Goal: Information Seeking & Learning: Learn about a topic

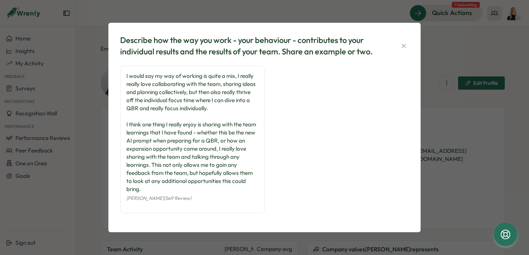
scroll to position [415, 0]
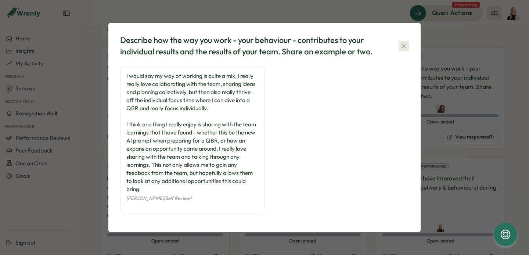
click at [404, 41] on button "button" at bounding box center [403, 46] width 10 height 10
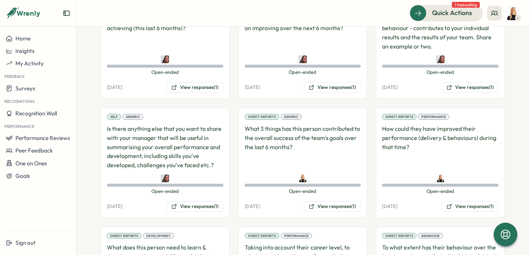
scroll to position [466, 0]
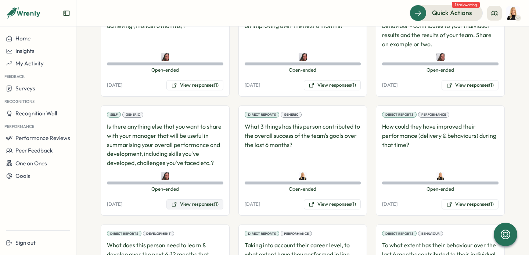
click at [205, 199] on button "View responses (1)" at bounding box center [194, 204] width 57 height 10
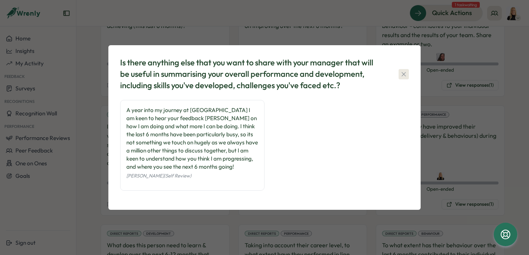
click at [405, 72] on icon "button" at bounding box center [403, 74] width 7 height 7
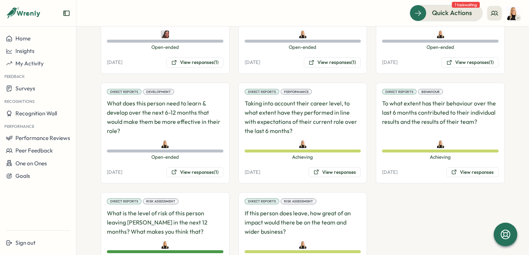
scroll to position [609, 0]
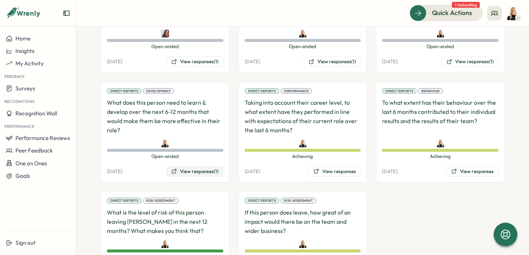
click at [198, 166] on button "View responses (1)" at bounding box center [194, 171] width 57 height 10
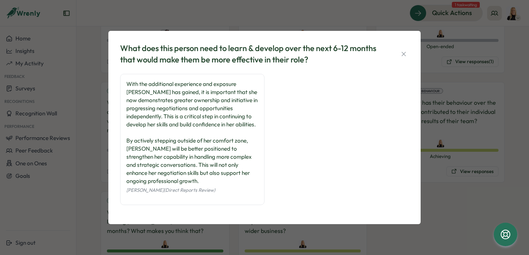
click at [410, 55] on div "What does this person need to learn & develop over the next 6-12 months that wo…" at bounding box center [264, 128] width 295 height 176
click at [405, 59] on div "What does this person need to learn & develop over the next 6-12 months that wo…" at bounding box center [264, 54] width 289 height 23
click at [403, 54] on icon "button" at bounding box center [403, 53] width 7 height 7
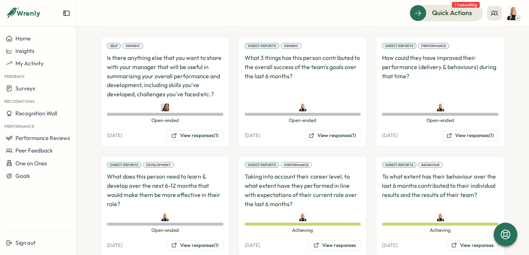
scroll to position [532, 0]
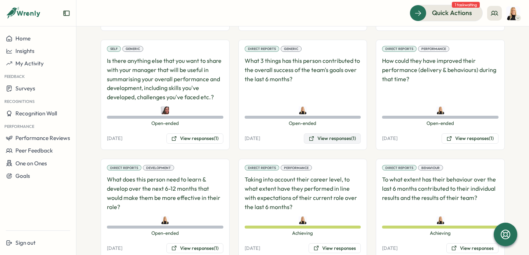
click at [335, 133] on button "View responses (1)" at bounding box center [332, 138] width 57 height 10
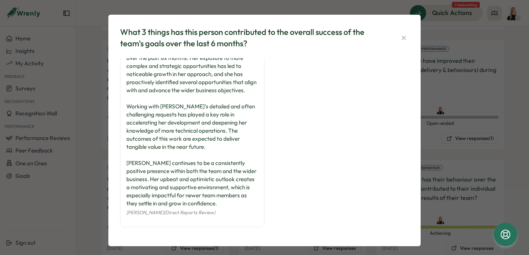
scroll to position [19, 0]
click at [408, 35] on div "What 3 things has this person contributed to the overall success of the team's …" at bounding box center [264, 131] width 295 height 214
click at [405, 37] on icon "button" at bounding box center [403, 37] width 7 height 7
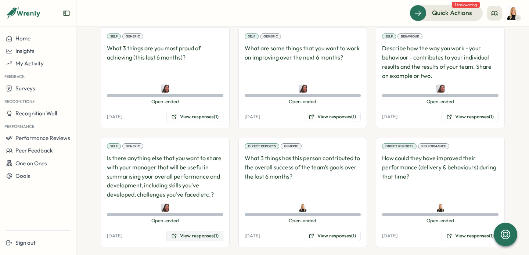
scroll to position [424, 0]
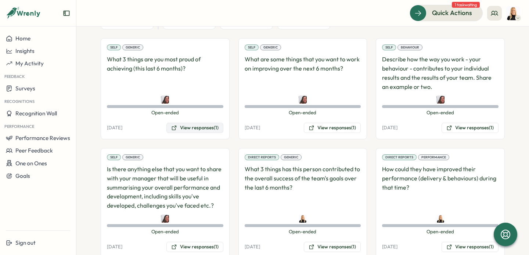
click at [209, 124] on button "View responses (1)" at bounding box center [194, 128] width 57 height 10
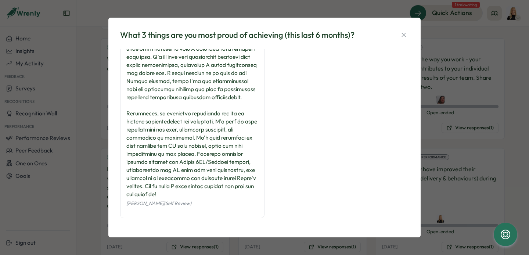
scroll to position [228, 0]
click at [405, 36] on icon "button" at bounding box center [403, 34] width 7 height 7
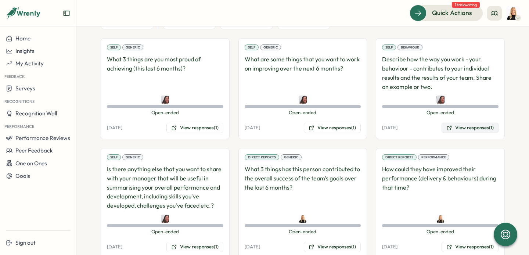
click at [458, 123] on button "View responses (1)" at bounding box center [469, 128] width 57 height 10
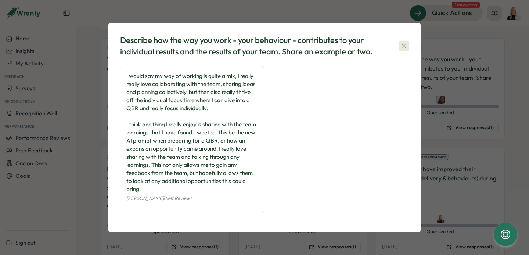
click at [401, 42] on icon "button" at bounding box center [403, 45] width 7 height 7
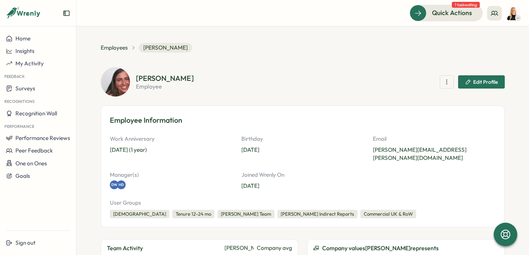
scroll to position [0, 0]
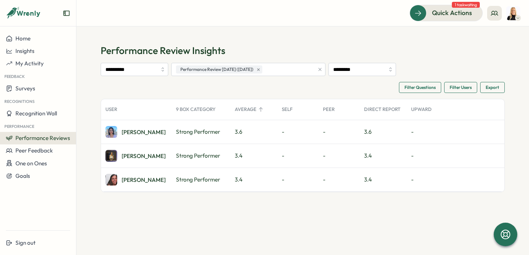
click at [112, 156] on img at bounding box center [111, 156] width 12 height 12
click at [111, 134] on img at bounding box center [111, 132] width 12 height 12
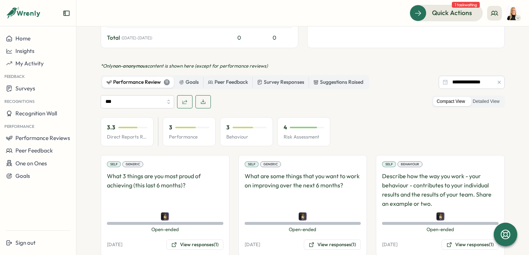
scroll to position [349, 0]
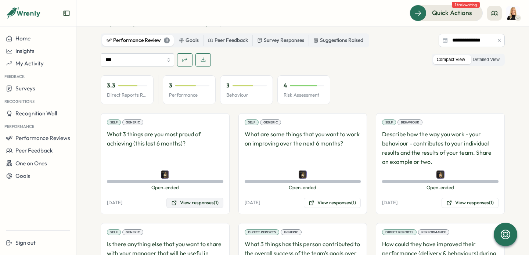
click at [193, 198] on button "View responses (1)" at bounding box center [194, 203] width 57 height 10
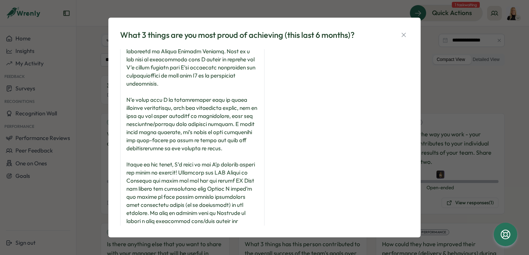
scroll to position [51, 0]
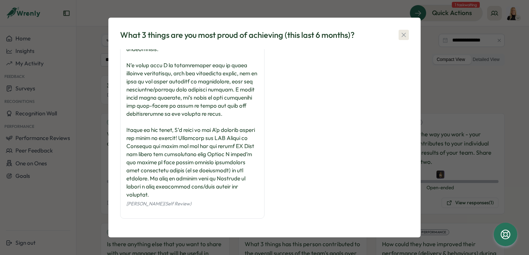
click at [404, 38] on icon "button" at bounding box center [403, 34] width 7 height 7
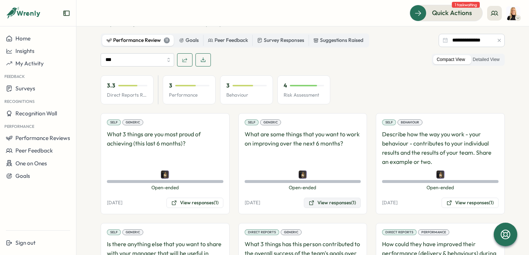
click at [332, 198] on button "View responses (1)" at bounding box center [332, 203] width 57 height 10
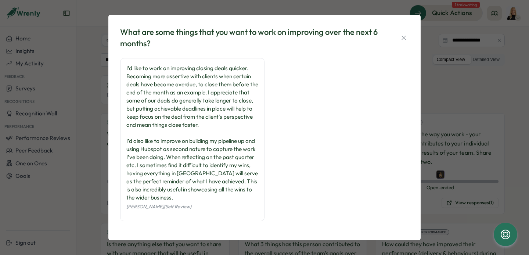
scroll to position [0, 0]
click at [402, 39] on icon "button" at bounding box center [403, 37] width 7 height 7
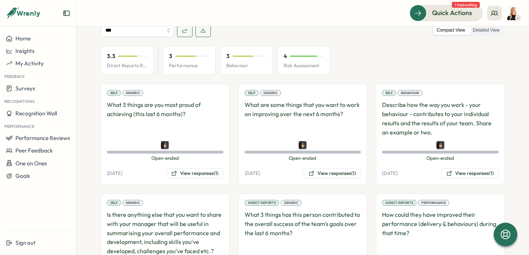
scroll to position [387, 0]
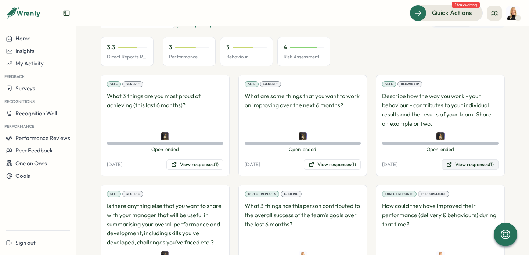
click at [467, 159] on button "View responses (1)" at bounding box center [469, 164] width 57 height 10
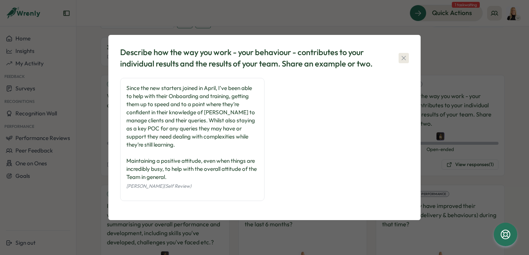
click at [404, 59] on icon "button" at bounding box center [403, 57] width 7 height 7
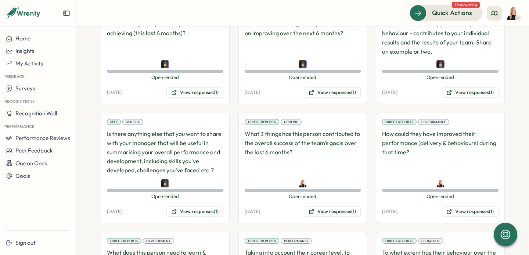
scroll to position [460, 0]
click at [205, 206] on button "View responses (1)" at bounding box center [194, 211] width 57 height 10
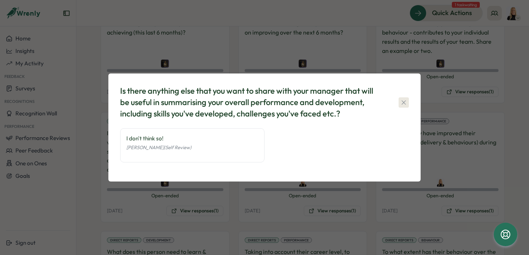
click at [405, 100] on icon "button" at bounding box center [403, 102] width 7 height 7
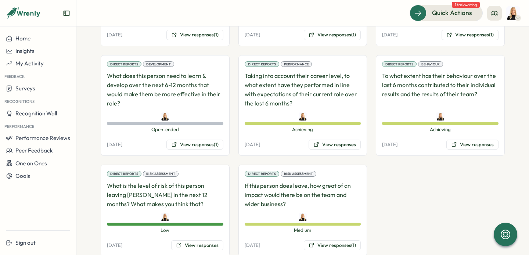
scroll to position [647, 0]
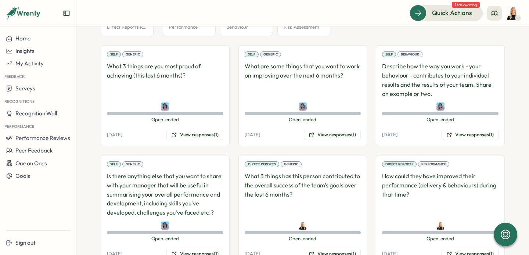
scroll to position [418, 0]
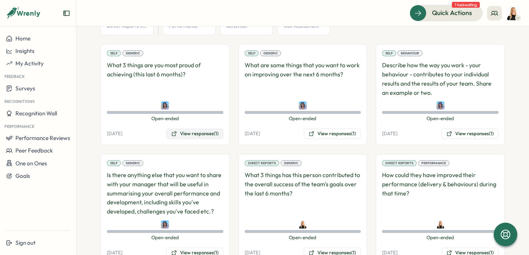
click at [209, 129] on button "View responses (1)" at bounding box center [194, 134] width 57 height 10
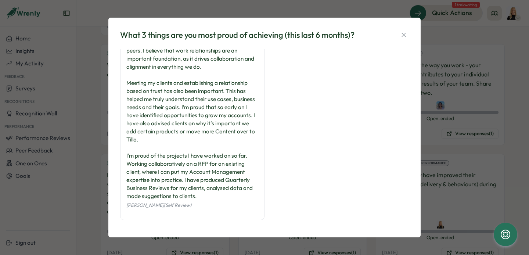
scroll to position [18, 0]
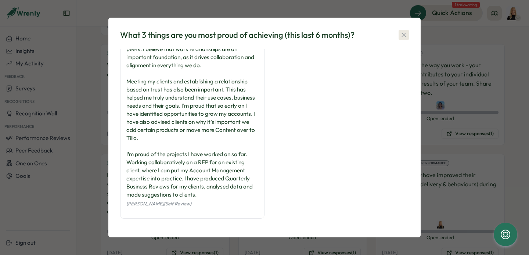
click at [407, 35] on icon "button" at bounding box center [403, 34] width 7 height 7
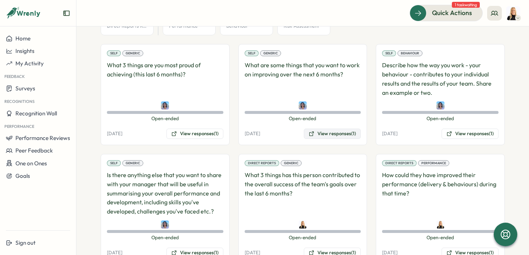
click at [334, 129] on button "View responses (1)" at bounding box center [332, 134] width 57 height 10
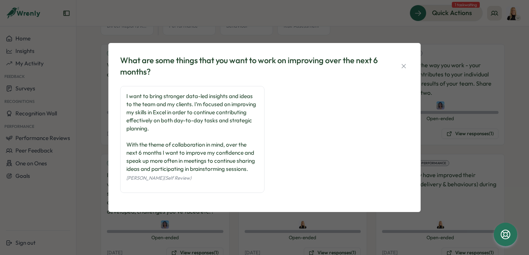
click at [404, 66] on icon "button" at bounding box center [403, 66] width 4 height 4
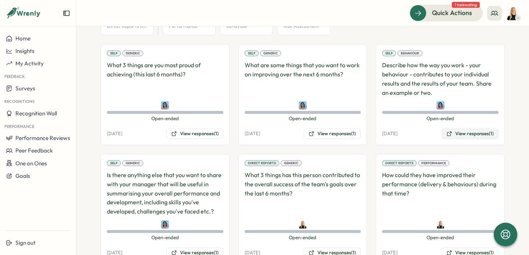
click at [465, 129] on button "View responses (1)" at bounding box center [469, 134] width 57 height 10
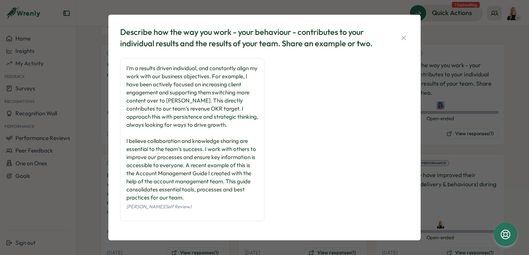
scroll to position [0, 0]
click at [402, 39] on icon "button" at bounding box center [403, 37] width 7 height 7
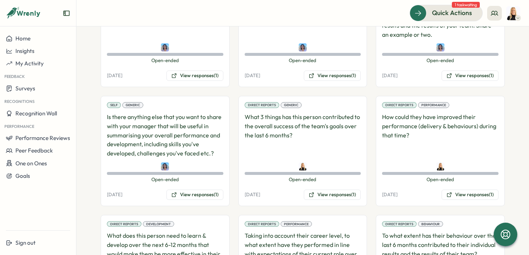
scroll to position [477, 0]
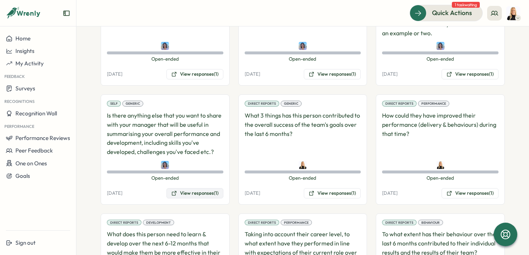
click at [204, 188] on button "View responses (1)" at bounding box center [194, 193] width 57 height 10
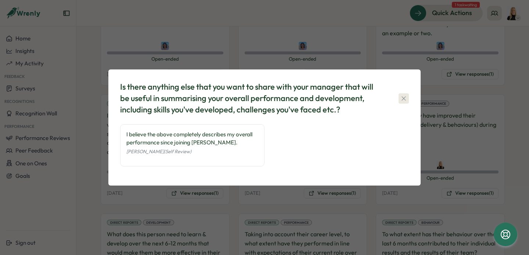
click at [403, 96] on icon "button" at bounding box center [403, 98] width 7 height 7
